Goal: Information Seeking & Learning: Find specific fact

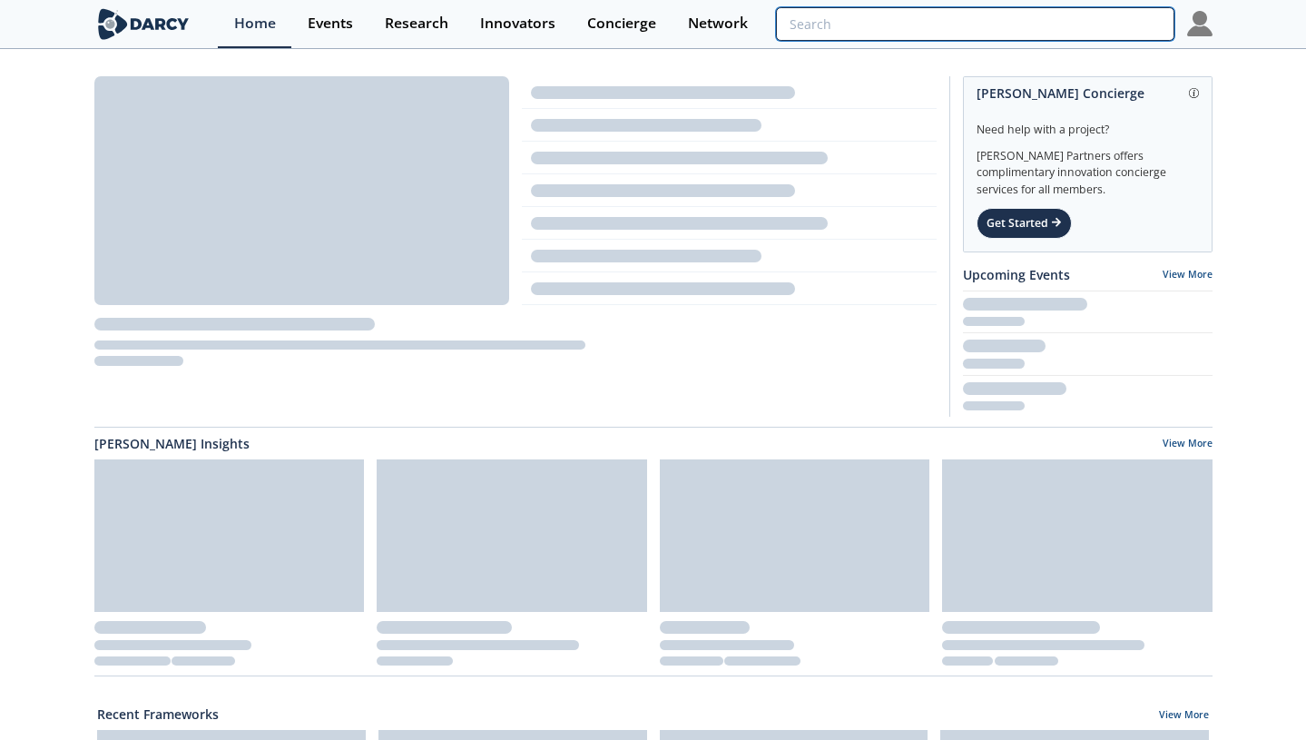
click at [1077, 21] on input "search" at bounding box center [975, 24] width 398 height 34
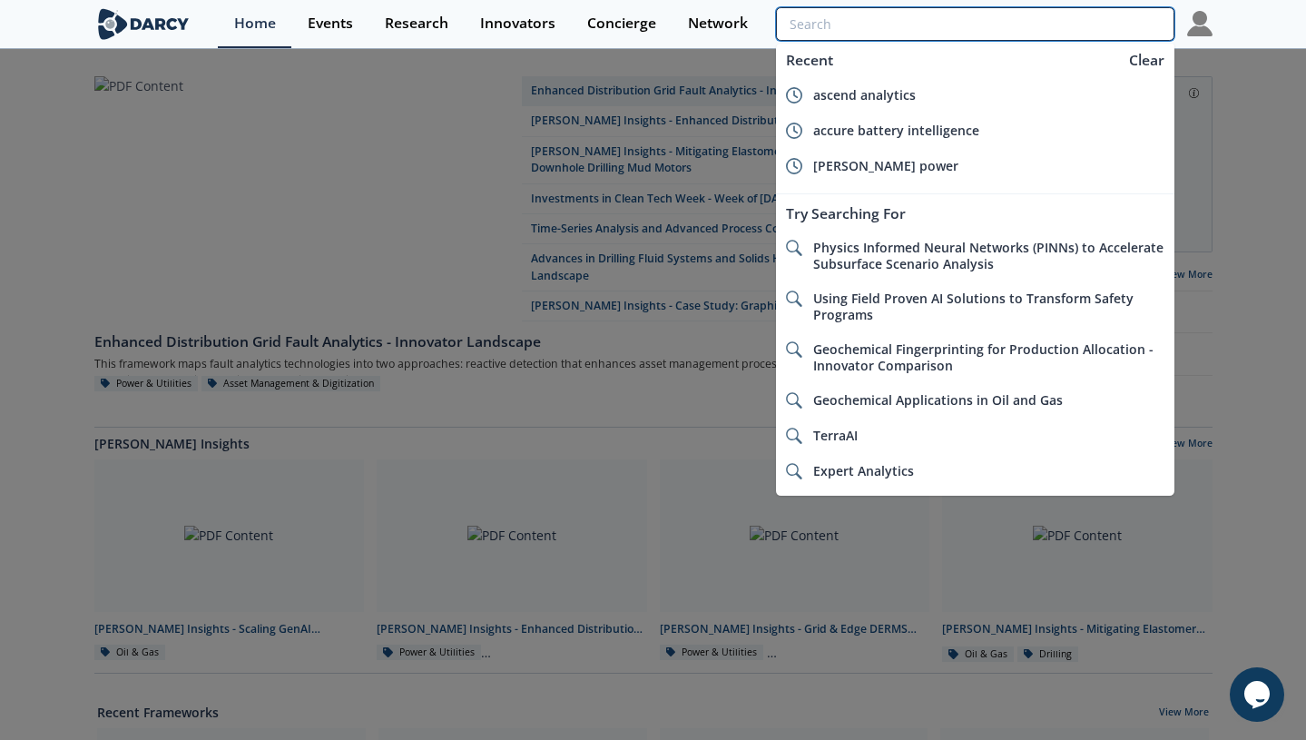
paste input "Flywheels and Inertia"
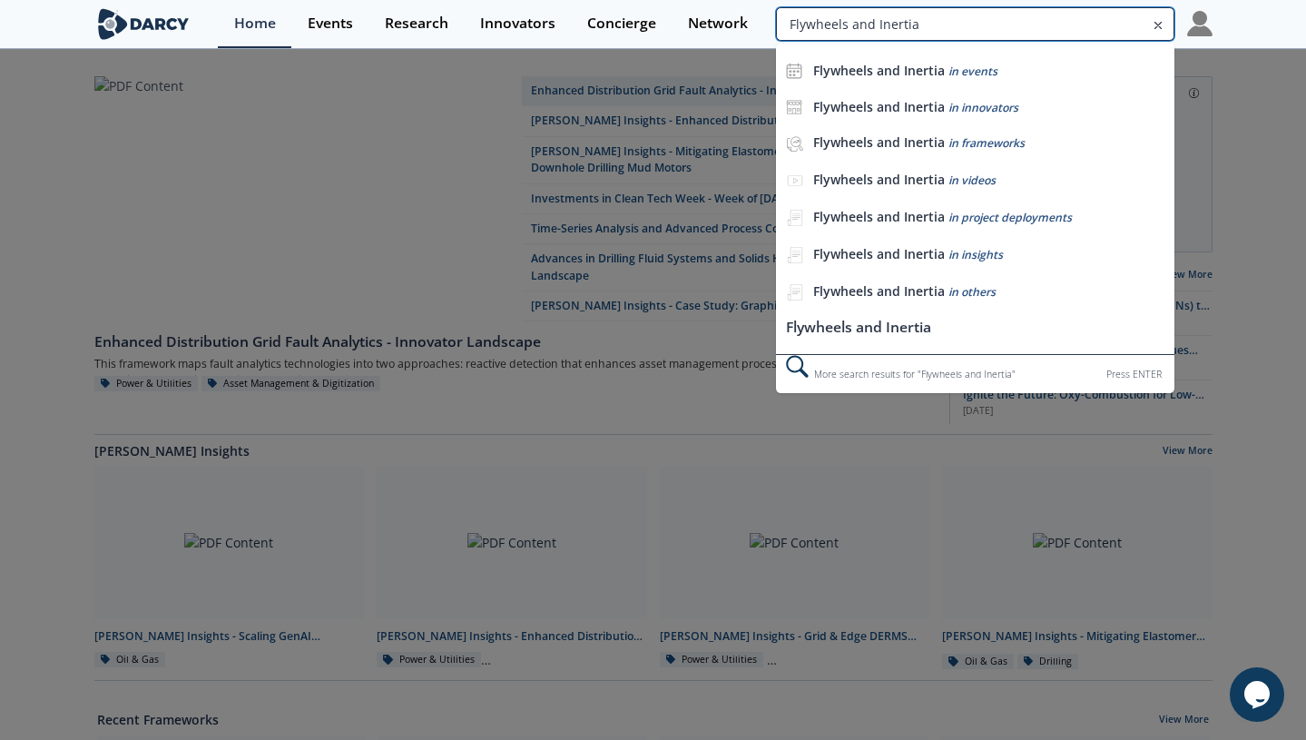
type input "Flywheels and Inertia"
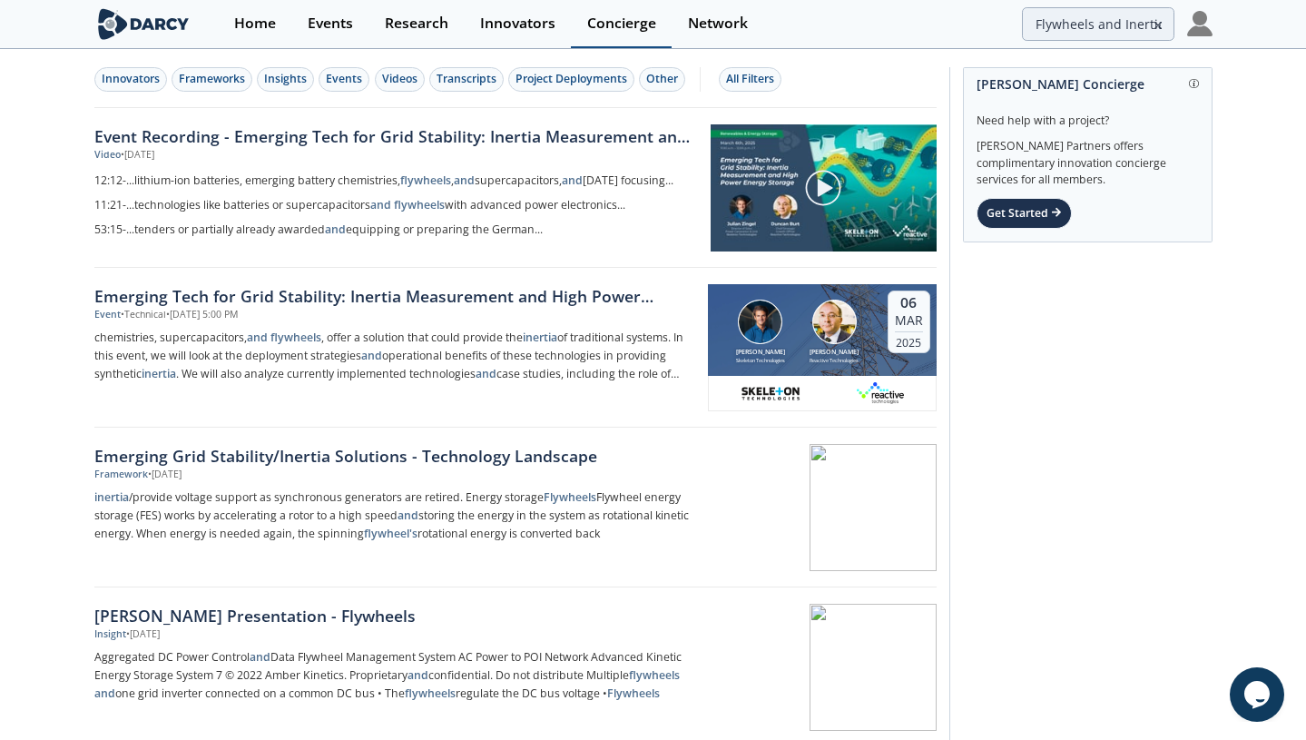
click at [613, 23] on div "Concierge" at bounding box center [621, 23] width 69 height 15
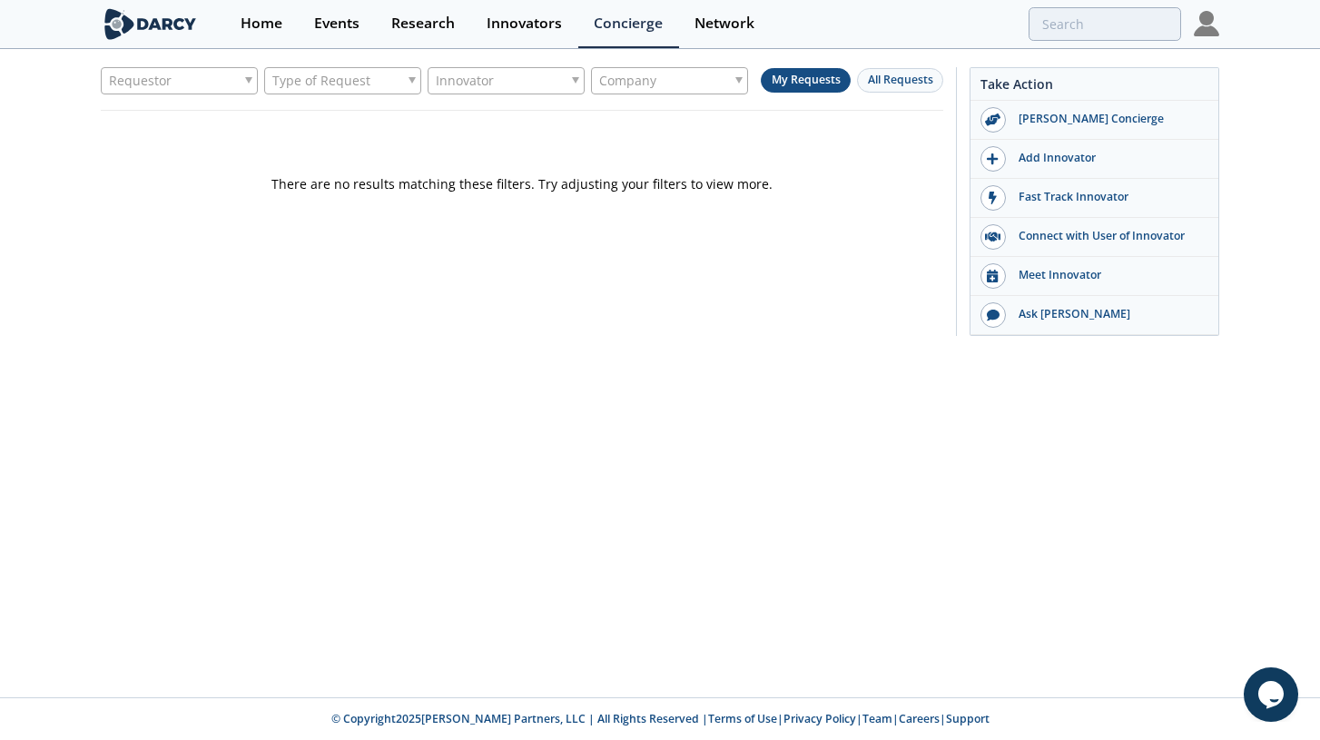
click at [721, 84] on div "Company" at bounding box center [669, 80] width 157 height 27
type input "rwe"
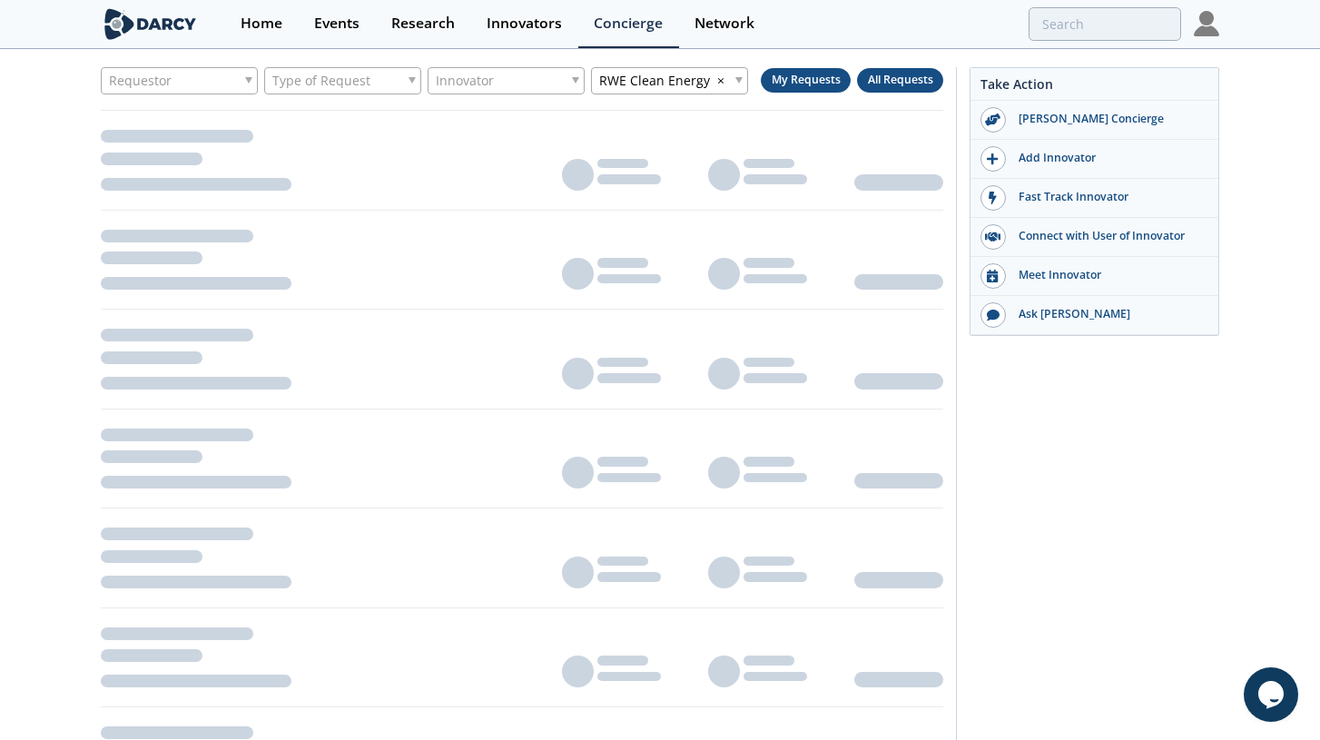
click at [902, 78] on span "All Requests" at bounding box center [900, 79] width 65 height 15
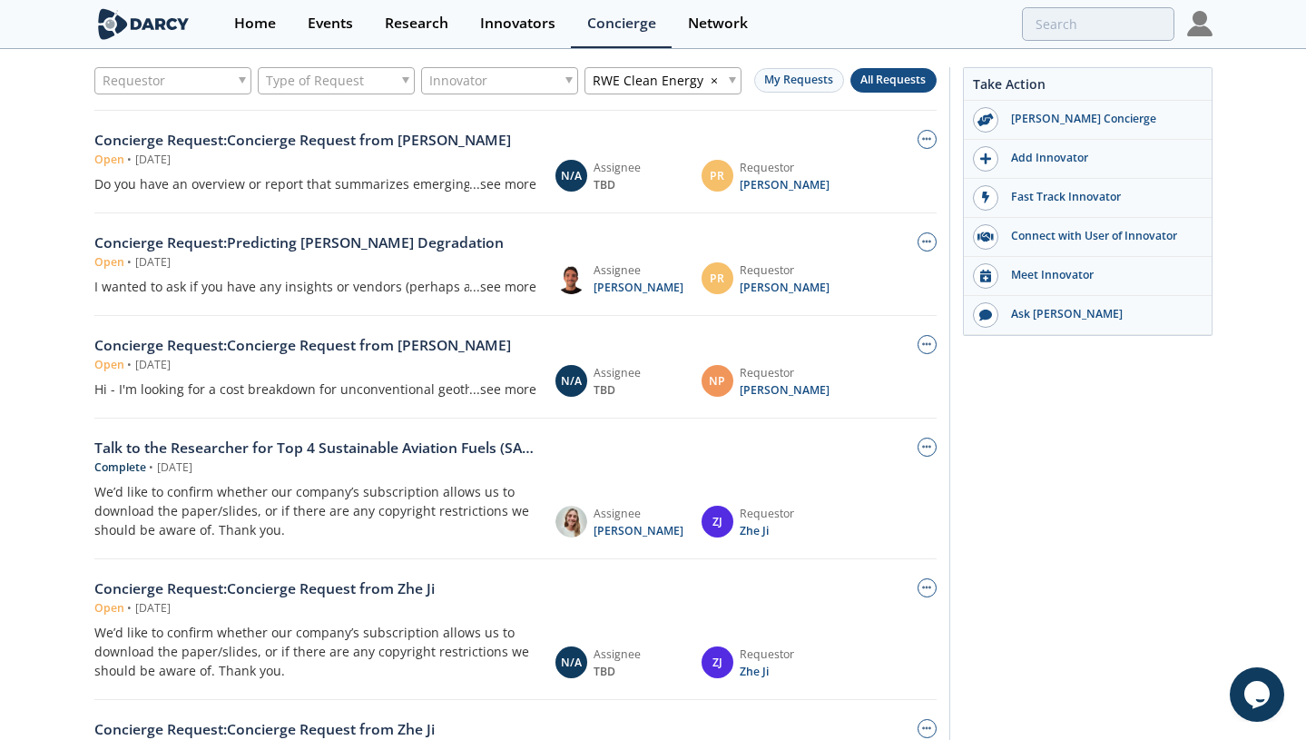
click at [529, 187] on div "...see more" at bounding box center [502, 183] width 67 height 19
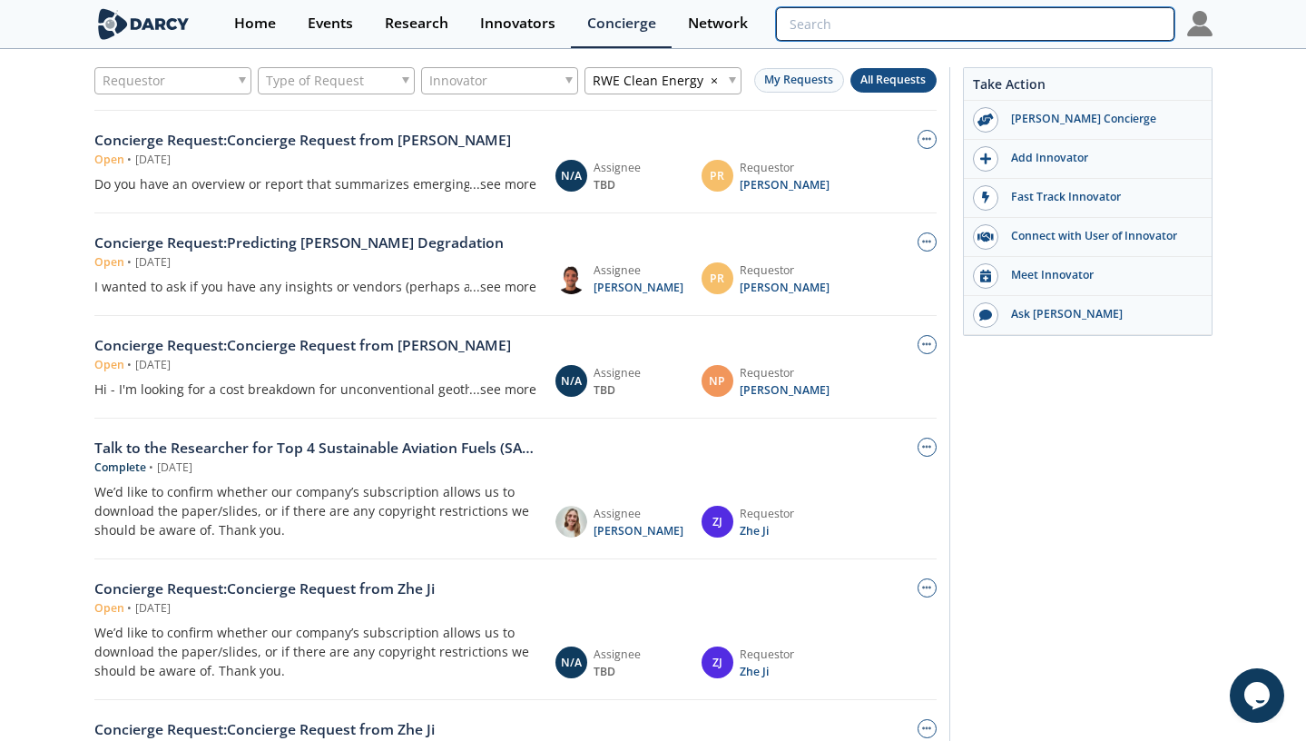
click at [1124, 22] on input "search" at bounding box center [975, 24] width 398 height 34
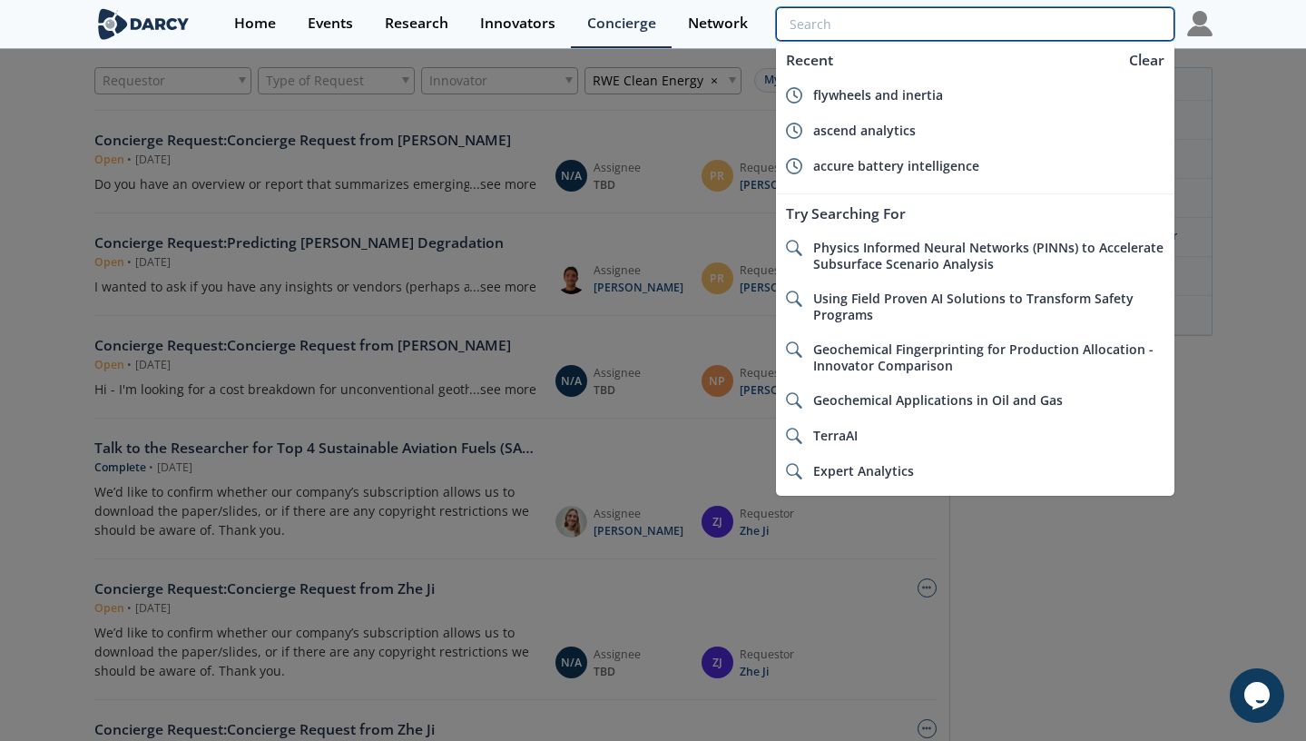
paste input "Flywheels and Inertia"
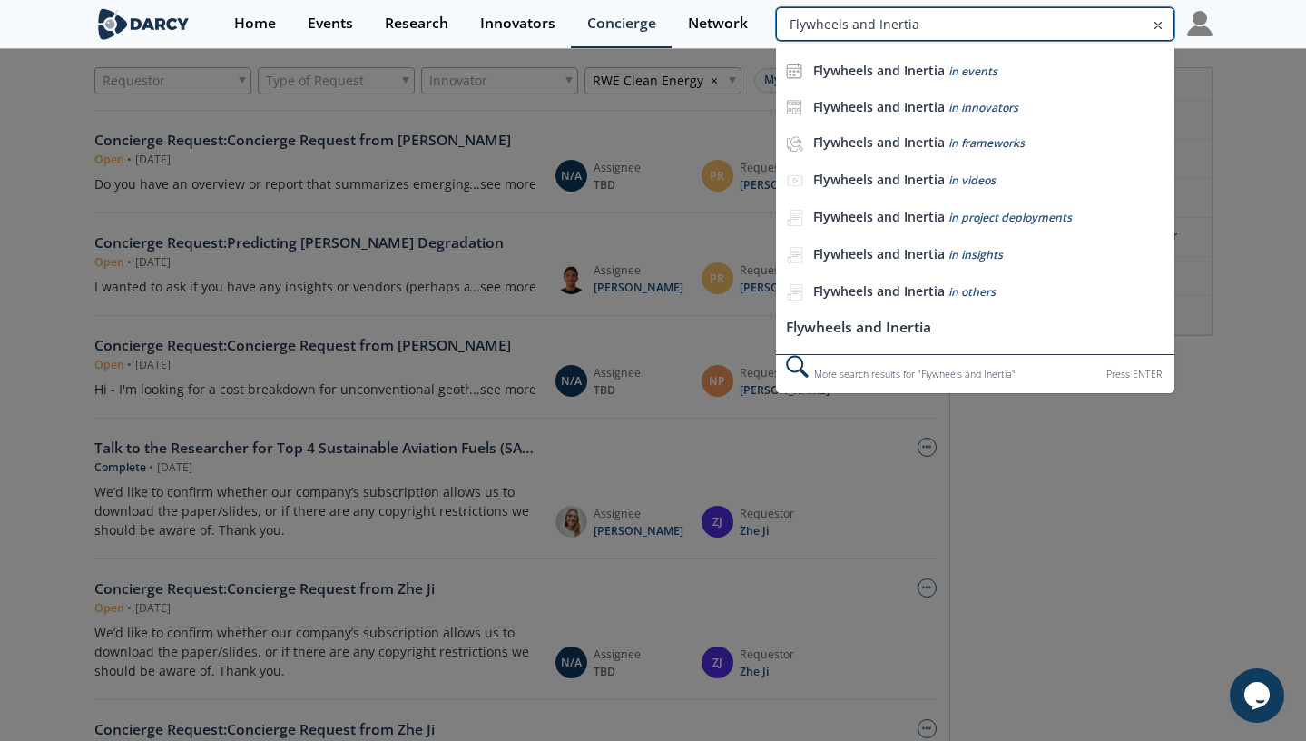
drag, startPoint x: 849, startPoint y: 26, endPoint x: 1000, endPoint y: 26, distance: 151.6
click at [1000, 26] on input "Flywheels and Inertia" at bounding box center [975, 24] width 398 height 34
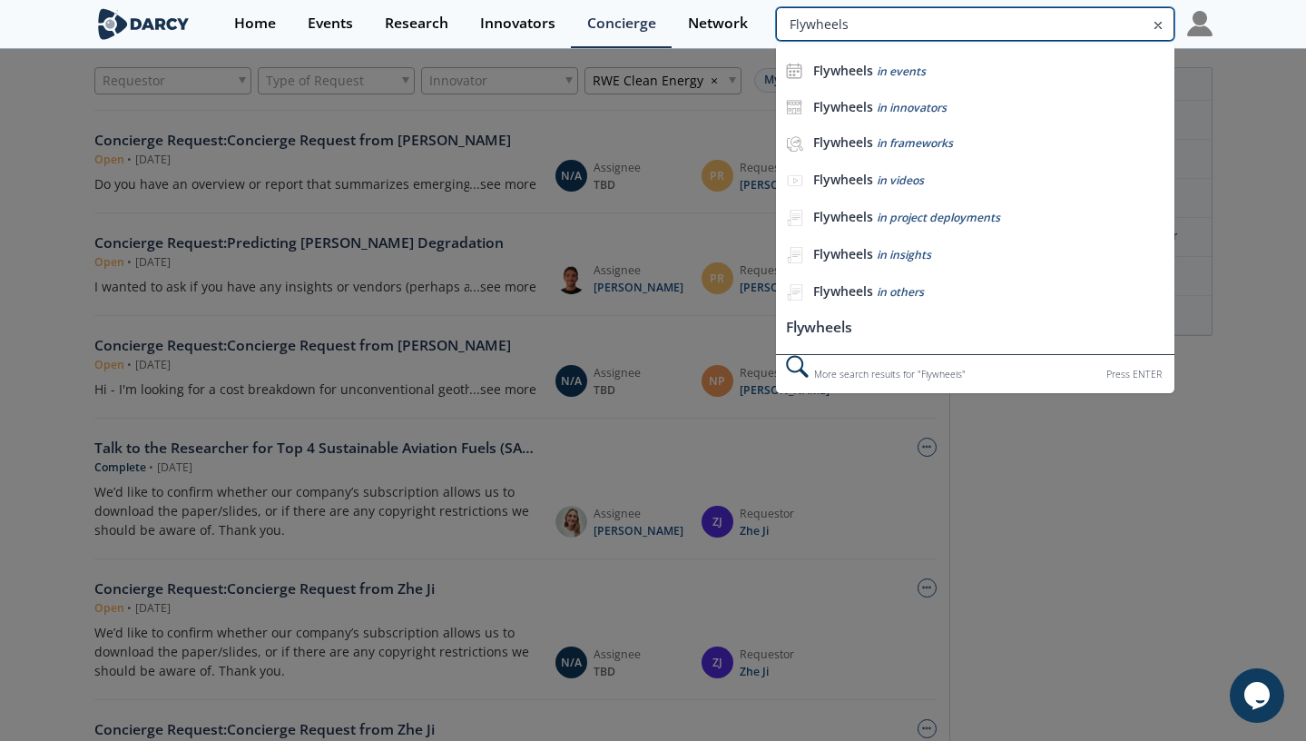
type input "Flywheels"
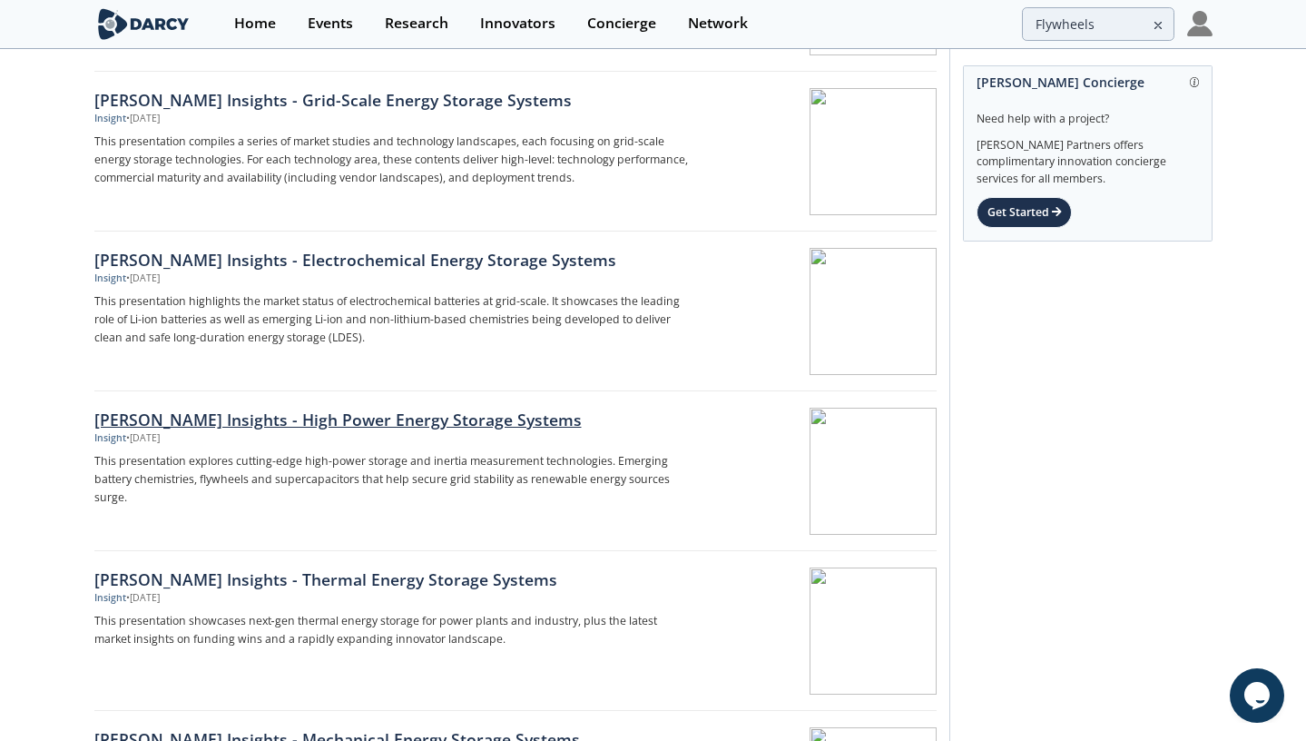
scroll to position [836, 0]
